Goal: Information Seeking & Learning: Learn about a topic

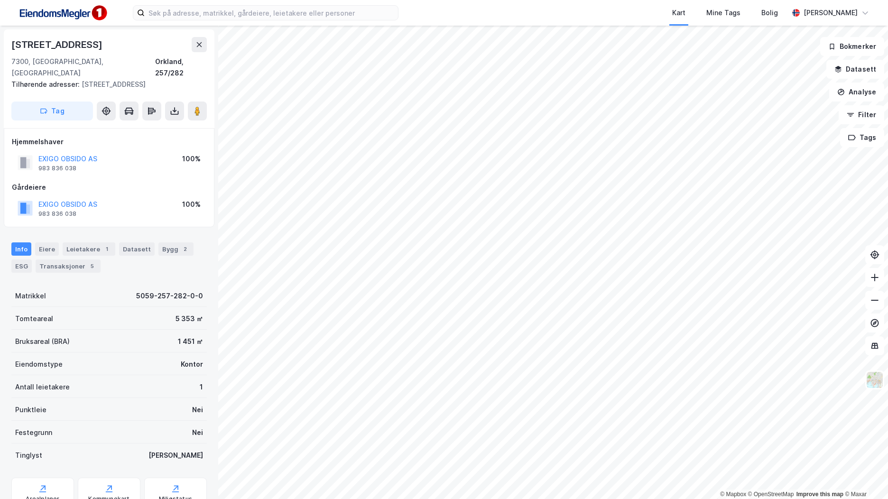
click at [53, 14] on img at bounding box center [62, 12] width 95 height 21
